Goal: Information Seeking & Learning: Learn about a topic

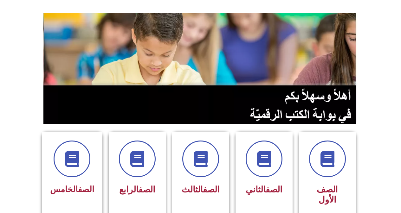
scroll to position [159, 0]
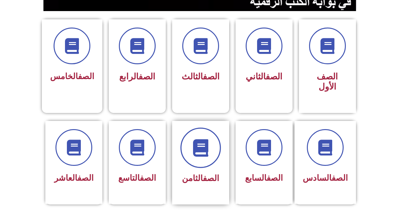
click at [187, 131] on span at bounding box center [200, 148] width 41 height 41
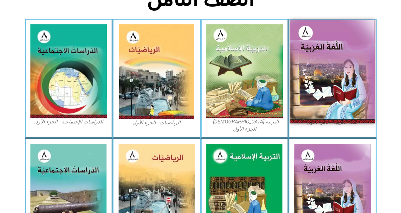
scroll to position [178, 0]
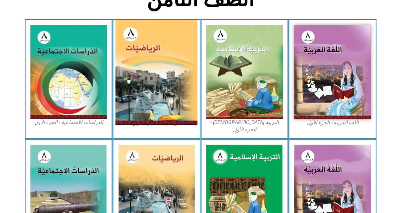
click at [148, 54] on img at bounding box center [157, 72] width 82 height 105
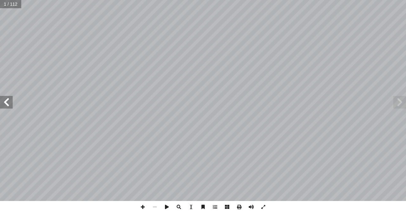
click at [406, 106] on div "الرياضيات ليف: أ ا فريق الت ) ً . [PERSON_NAME] (منسقا أ � د. [PERSON_NAME] . […" at bounding box center [203, 100] width 406 height 201
click at [191, 208] on div "2 ٦ 12 , 01 ٣ 77 ٩, 1 ٦, 1 ٩٥ 0 = ٣ 77 ٦ ÷ ٩, 12 , 01 1 الوحدة ة ّ عداد النسبي …" at bounding box center [203, 106] width 406 height 213
click at [3, 98] on span at bounding box center [6, 102] width 13 height 13
click at [4, 98] on span at bounding box center [6, 102] width 13 height 13
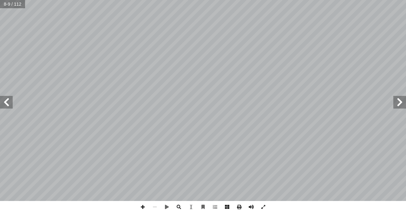
click at [4, 98] on span at bounding box center [6, 102] width 13 height 13
click at [5, 105] on span at bounding box center [6, 102] width 13 height 13
click at [402, 99] on span at bounding box center [399, 102] width 13 height 13
click at [6, 108] on span at bounding box center [6, 102] width 13 height 13
click at [6, 107] on span at bounding box center [6, 102] width 13 height 13
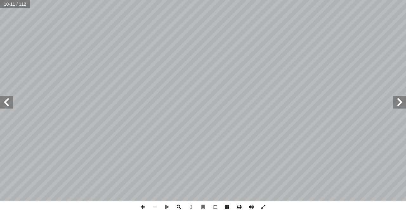
click at [6, 107] on span at bounding box center [6, 102] width 13 height 13
click at [398, 101] on span at bounding box center [399, 102] width 13 height 13
click at [6, 108] on span at bounding box center [6, 102] width 13 height 13
click at [142, 207] on span at bounding box center [143, 207] width 12 height 12
click at [6, 107] on span at bounding box center [6, 102] width 13 height 13
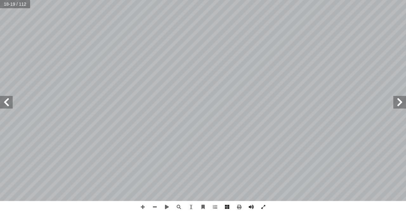
click at [402, 101] on span at bounding box center [399, 102] width 13 height 13
click at [6, 103] on span at bounding box center [6, 102] width 13 height 13
click at [400, 101] on span at bounding box center [399, 102] width 13 height 13
click at [4, 103] on span at bounding box center [6, 102] width 13 height 13
click at [4, 106] on span at bounding box center [6, 102] width 13 height 13
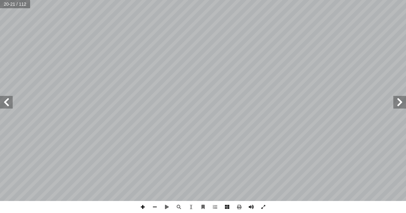
click at [142, 207] on span at bounding box center [143, 207] width 12 height 12
click at [156, 207] on span at bounding box center [155, 207] width 12 height 12
click at [154, 208] on span at bounding box center [155, 207] width 12 height 12
click at [6, 102] on span at bounding box center [6, 102] width 13 height 13
click at [401, 105] on span at bounding box center [399, 102] width 13 height 13
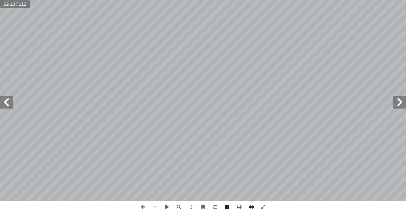
click at [7, 105] on span at bounding box center [6, 102] width 13 height 13
click at [2, 102] on span at bounding box center [6, 102] width 13 height 13
drag, startPoint x: 10, startPoint y: 100, endPoint x: 141, endPoint y: 206, distance: 168.7
click at [141, 206] on span at bounding box center [143, 207] width 12 height 12
